Goal: Information Seeking & Learning: Learn about a topic

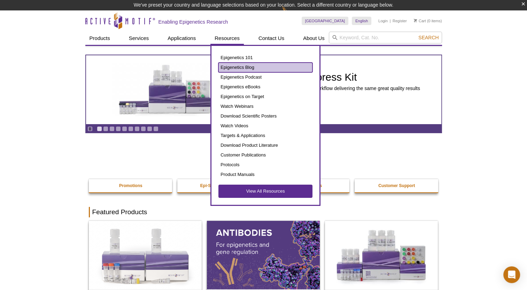
click at [235, 69] on link "Epigenetics Blog" at bounding box center [265, 68] width 94 height 10
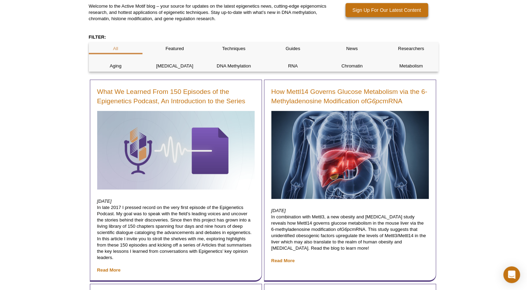
scroll to position [104, 0]
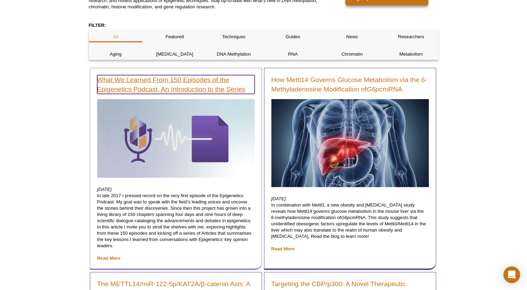
click at [167, 92] on link "What We Learned From 150 Episodes of the Epigenetics Podcast, An Introduction t…" at bounding box center [175, 84] width 157 height 19
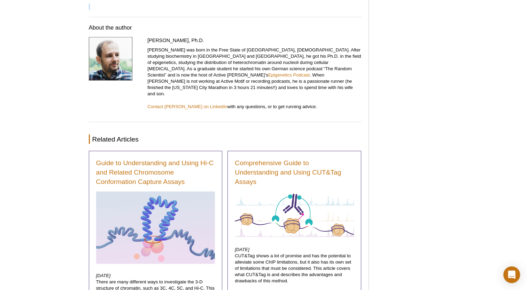
scroll to position [1534, 0]
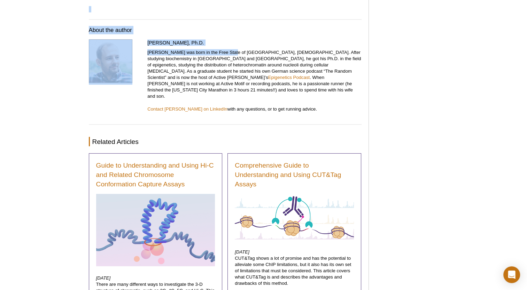
drag, startPoint x: 88, startPoint y: 79, endPoint x: 227, endPoint y: 53, distance: 141.5
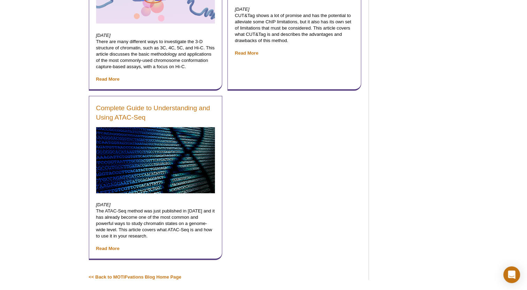
scroll to position [1778, 0]
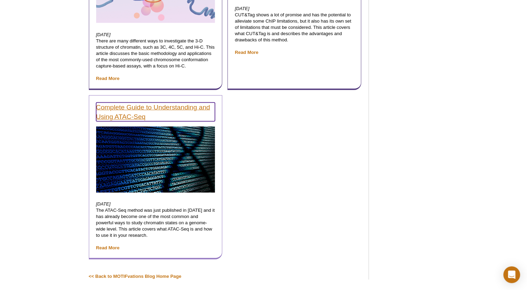
click at [131, 103] on link "Complete Guide to Understanding and Using ATAC‑Seq" at bounding box center [155, 112] width 119 height 19
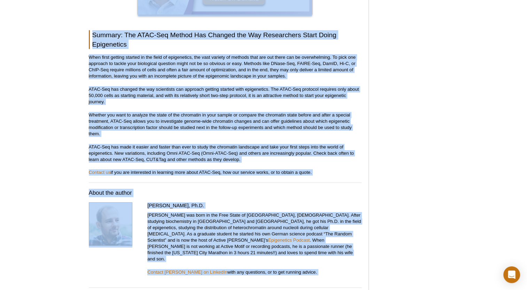
scroll to position [2213, 0]
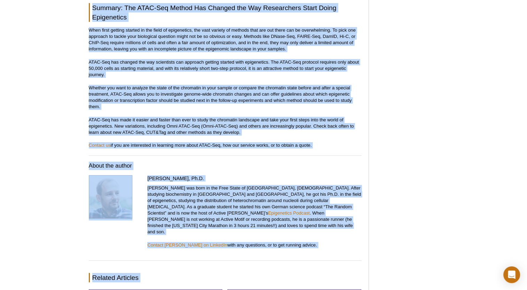
drag, startPoint x: 84, startPoint y: 76, endPoint x: 316, endPoint y: 133, distance: 239.2
copy div "Complete Guide to Understanding and Using ATAC-Seq By Stefan Dillinger, Ph.D. F…"
click at [239, 86] on p "Whether you want to analyze the state of the chromatin in your sample or compar…" at bounding box center [225, 97] width 273 height 25
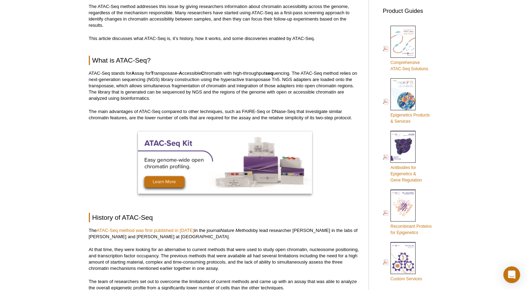
scroll to position [311, 0]
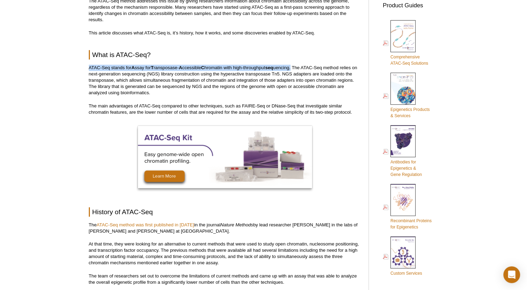
drag, startPoint x: 88, startPoint y: 68, endPoint x: 295, endPoint y: 63, distance: 206.9
copy p "ATAC-Seq stands for A ssay for T ransposase- A ccessible C hromatin with high-t…"
drag, startPoint x: 80, startPoint y: 104, endPoint x: 82, endPoint y: 100, distance: 3.8
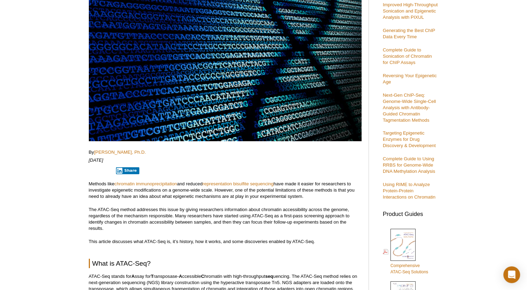
scroll to position [0, 0]
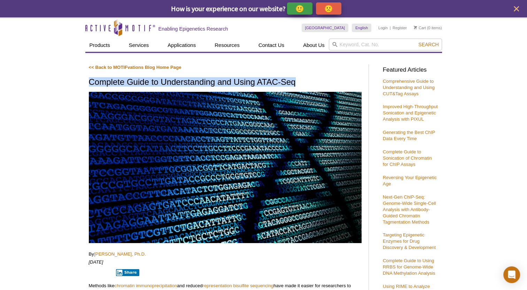
drag, startPoint x: 91, startPoint y: 79, endPoint x: 296, endPoint y: 79, distance: 204.4
click at [296, 79] on h1 "Complete Guide to Understanding and Using ATAC-Seq" at bounding box center [225, 83] width 273 height 10
copy h1 "Complete Guide to Understanding and Using ATAC-Seq"
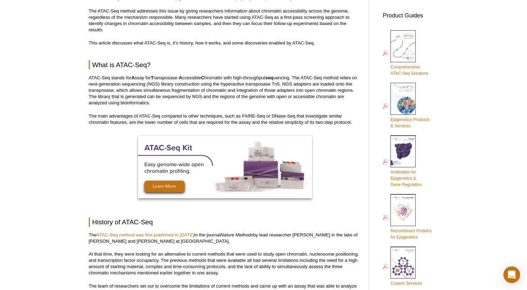
scroll to position [313, 0]
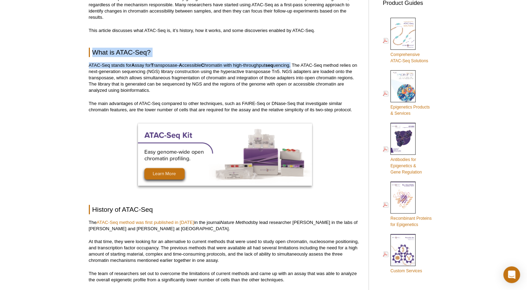
drag, startPoint x: 92, startPoint y: 50, endPoint x: 296, endPoint y: 65, distance: 204.2
copy div "What is ATAC-Seq? ATAC-Seq stands for A ssay for T ransposase- A ccessible C hr…"
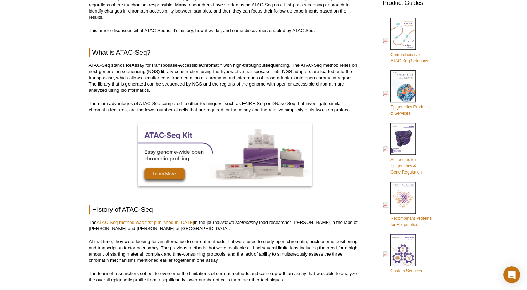
drag, startPoint x: 215, startPoint y: 149, endPoint x: 57, endPoint y: 133, distance: 158.5
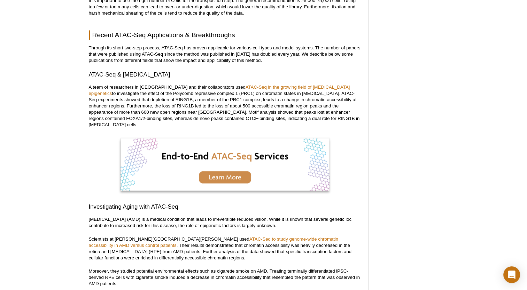
scroll to position [1080, 0]
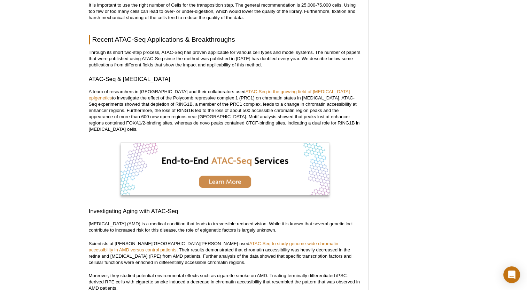
drag, startPoint x: 165, startPoint y: 144, endPoint x: 33, endPoint y: 124, distance: 134.3
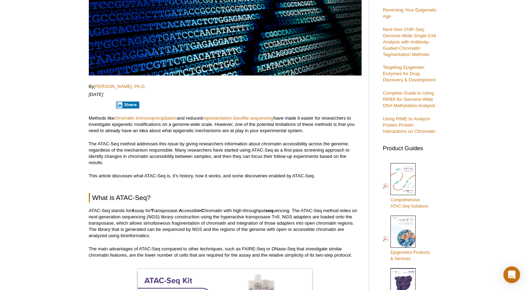
scroll to position [174, 0]
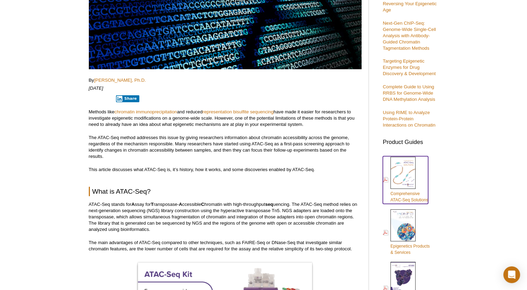
click at [408, 196] on span "Comprehensive ATAC-Seq Solutions" at bounding box center [409, 197] width 38 height 11
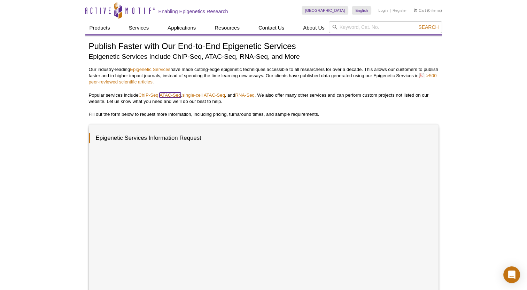
click at [174, 94] on link "ATAC-Seq" at bounding box center [170, 95] width 21 height 5
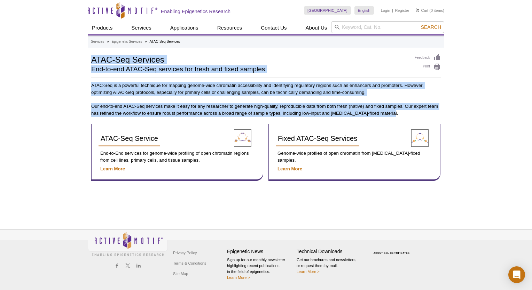
drag, startPoint x: 88, startPoint y: 59, endPoint x: 394, endPoint y: 115, distance: 311.2
click at [394, 115] on div "AVAILABLE PRODUCTS ATAC-Seq Service Fixed ATAC-Seq Services Available Products …" at bounding box center [266, 117] width 357 height 127
copy div "ATAC-Seq Services End-to-end ATAC-Seq services for fresh and fixed samples ATAC…"
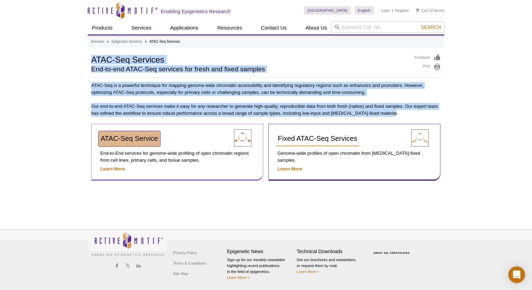
click at [133, 142] on span "ATAC-Seq Service" at bounding box center [129, 139] width 57 height 8
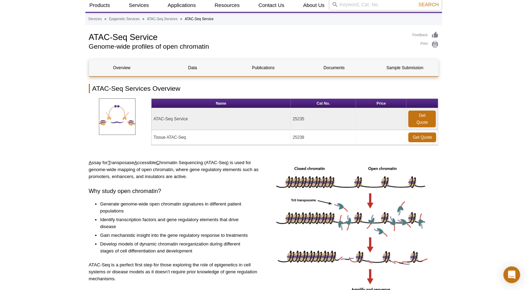
scroll to position [35, 0]
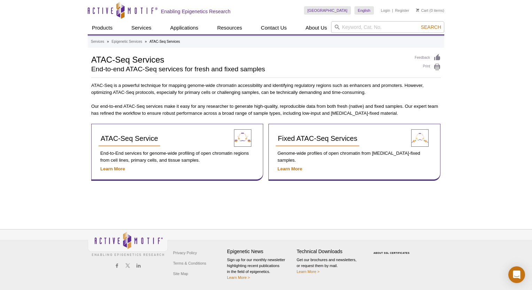
click at [60, 116] on div "Active Motif Logo Enabling Epigenetics Research 0 Search Skip to content Active…" at bounding box center [266, 145] width 532 height 290
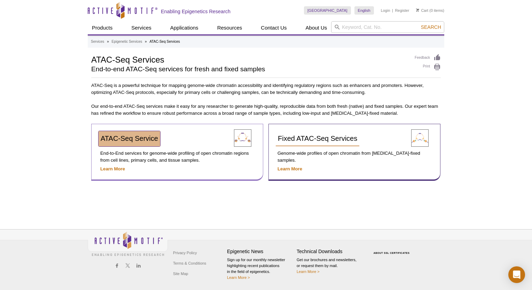
click at [108, 138] on span "ATAC-Seq Service" at bounding box center [129, 139] width 57 height 8
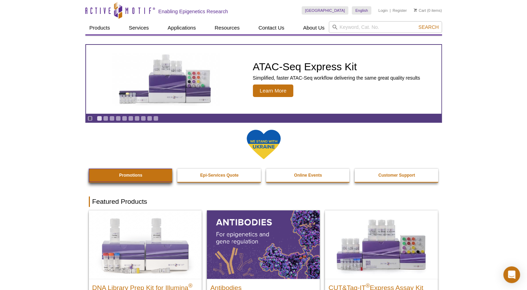
click at [147, 178] on link "Promotions" at bounding box center [131, 175] width 84 height 13
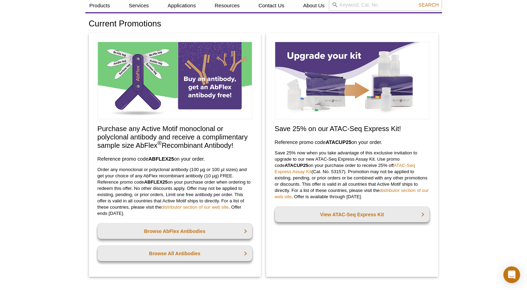
scroll to position [35, 0]
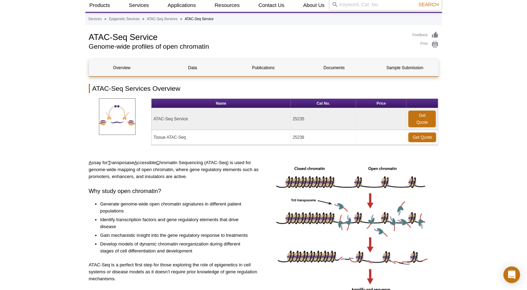
scroll to position [35, 0]
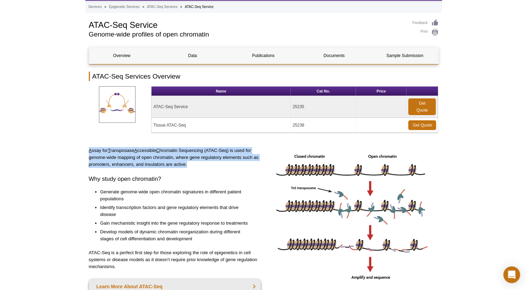
drag, startPoint x: 90, startPoint y: 151, endPoint x: 189, endPoint y: 164, distance: 100.8
click at [189, 164] on p "A ssay for T ransposase A ccessible C hromatin Sequencing (ATAC-Seq) is used fo…" at bounding box center [175, 157] width 172 height 21
copy p "A ssay for T ransposase A ccessible C hromatin Sequencing (ATAC-Seq) is used fo…"
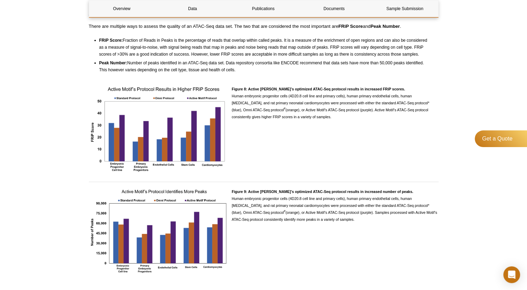
scroll to position [1602, 0]
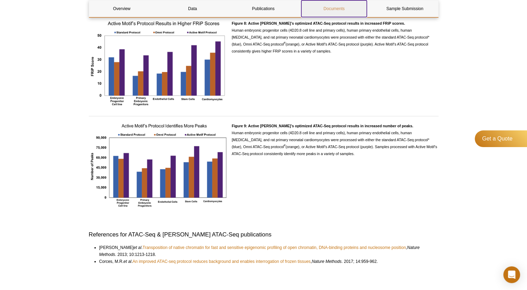
click at [332, 12] on link "Documents" at bounding box center [333, 8] width 65 height 17
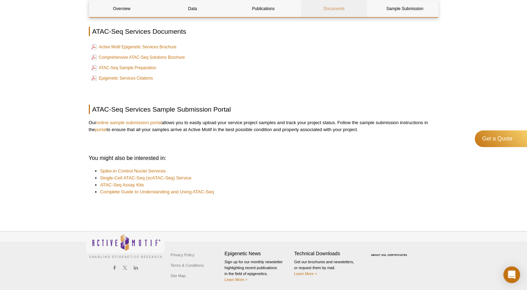
scroll to position [2137, 0]
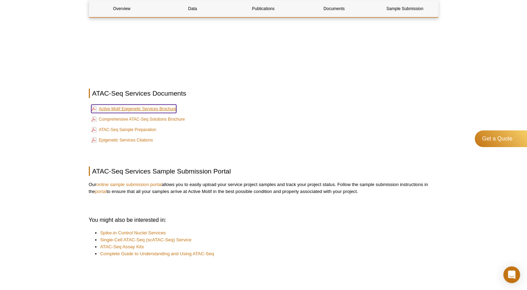
click at [133, 109] on link "Active Motif Epigenetic Services Brochure" at bounding box center [133, 109] width 85 height 8
